Goal: Find specific page/section: Find specific page/section

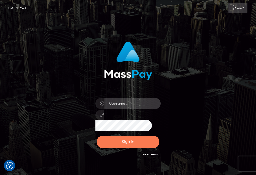
type input "aluasupport"
click at [130, 140] on button "Sign in" at bounding box center [128, 141] width 63 height 12
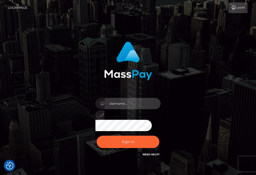
type input "aluasupport"
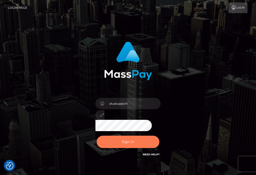
click at [130, 140] on button "Sign in" at bounding box center [128, 141] width 63 height 12
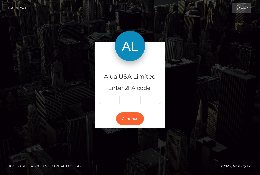
click at [106, 100] on input "text" at bounding box center [103, 100] width 11 height 9
type input "6"
type input "7"
type input "0"
type input "8"
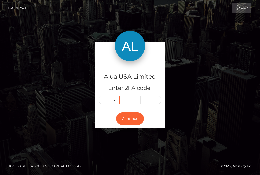
type input "5"
type input "0"
type input "3"
type input "5"
type input "7"
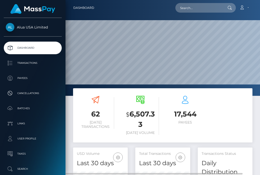
scroll to position [96, 54]
click at [205, 7] on input "text" at bounding box center [198, 8] width 47 height 10
paste input "67a33e0b20af959e9e09e216"
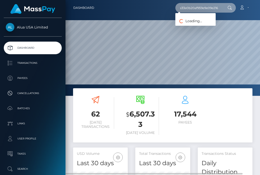
type input "67a33e0b20af959e9e09e216"
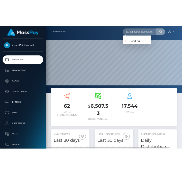
scroll to position [0, 0]
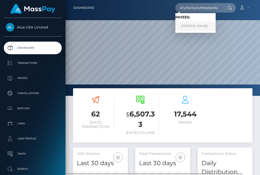
click at [202, 24] on link "Kyle Noreen Tanyag" at bounding box center [195, 25] width 40 height 9
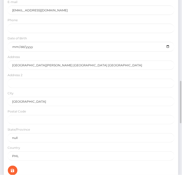
scroll to position [151, 0]
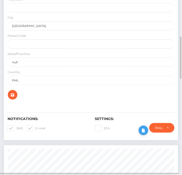
click at [140, 127] on icon at bounding box center [143, 130] width 6 height 6
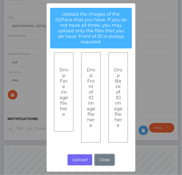
click at [103, 154] on button "Close" at bounding box center [105, 159] width 20 height 11
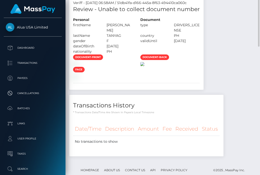
scroll to position [201, 0]
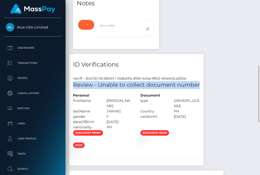
drag, startPoint x: 209, startPoint y: 63, endPoint x: 73, endPoint y: 68, distance: 135.8
click at [73, 81] on div "Review - Unable to collect document number" at bounding box center [136, 87] width 134 height 12
copy h5 "Review - Unable to collect document number"
